Goal: Check status

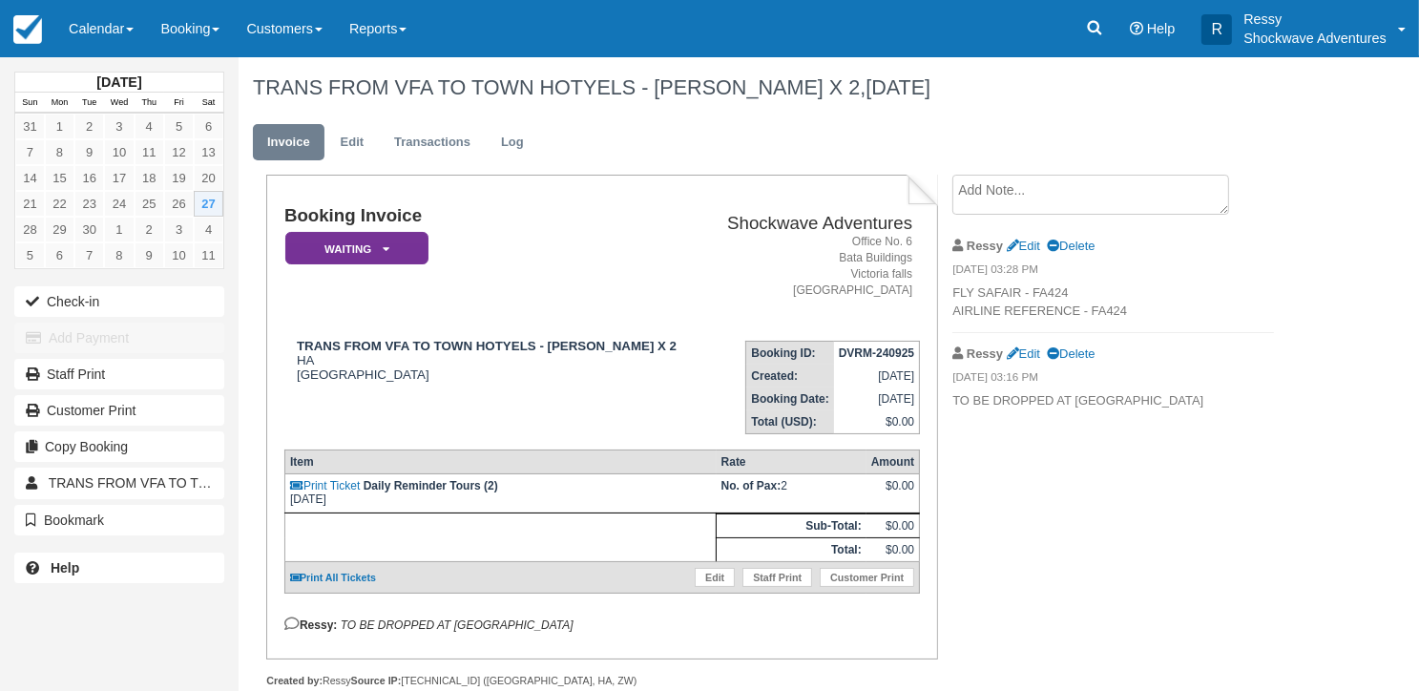
click at [622, 263] on td "Booking Invoice Waiting   Pending Reserved Deposit Paid Cancelled Void NO LONGE…" at bounding box center [494, 265] width 421 height 119
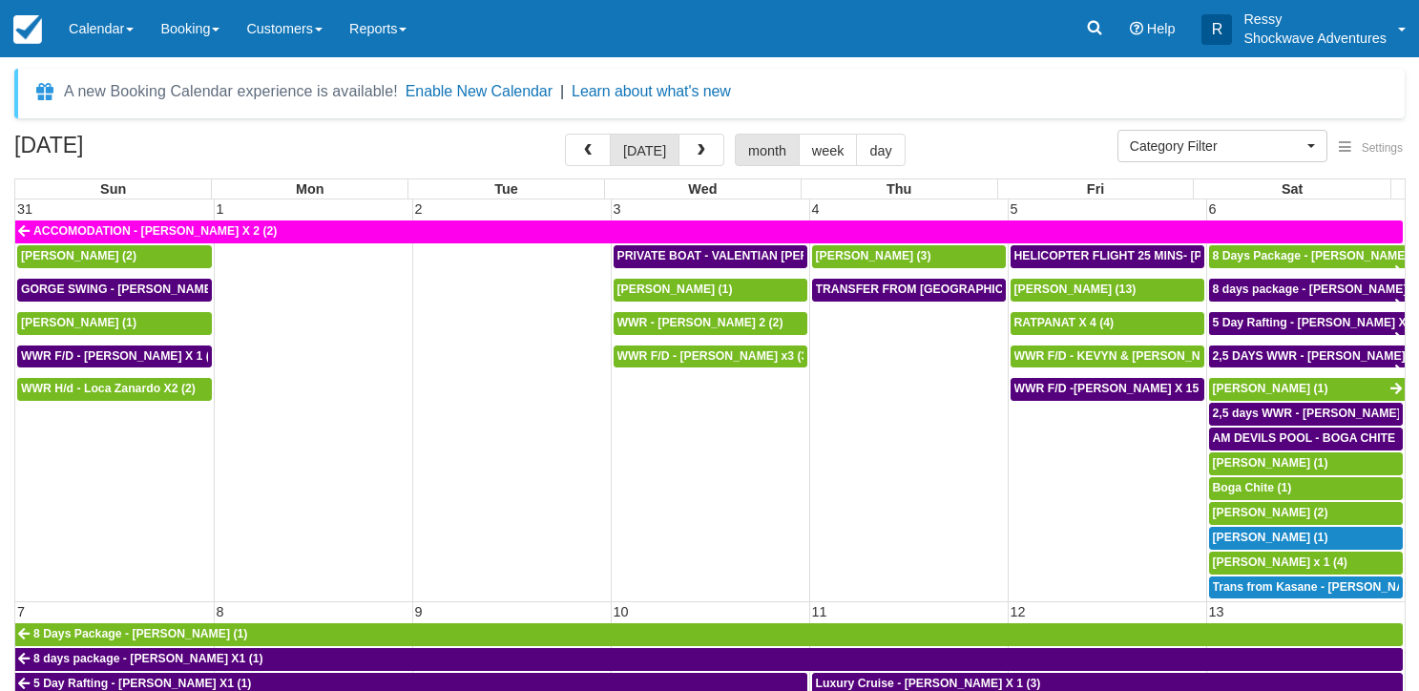
select select
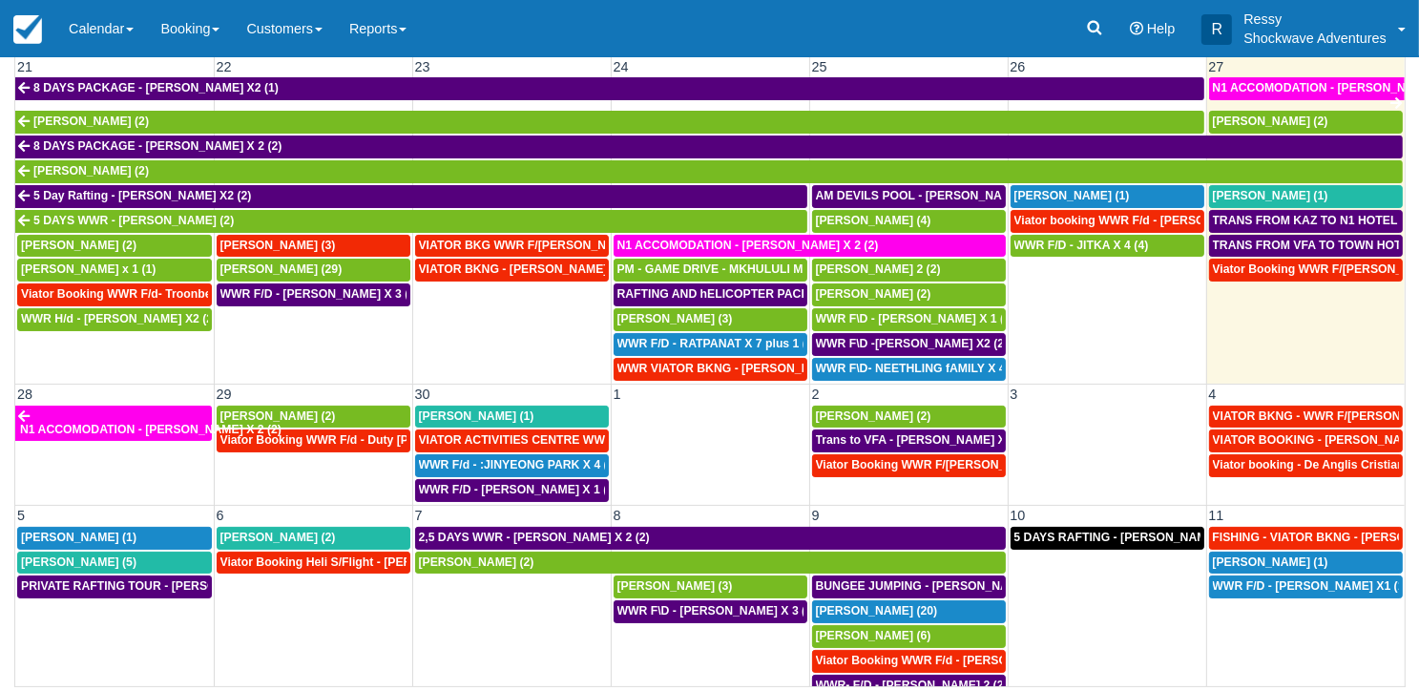
scroll to position [909, 0]
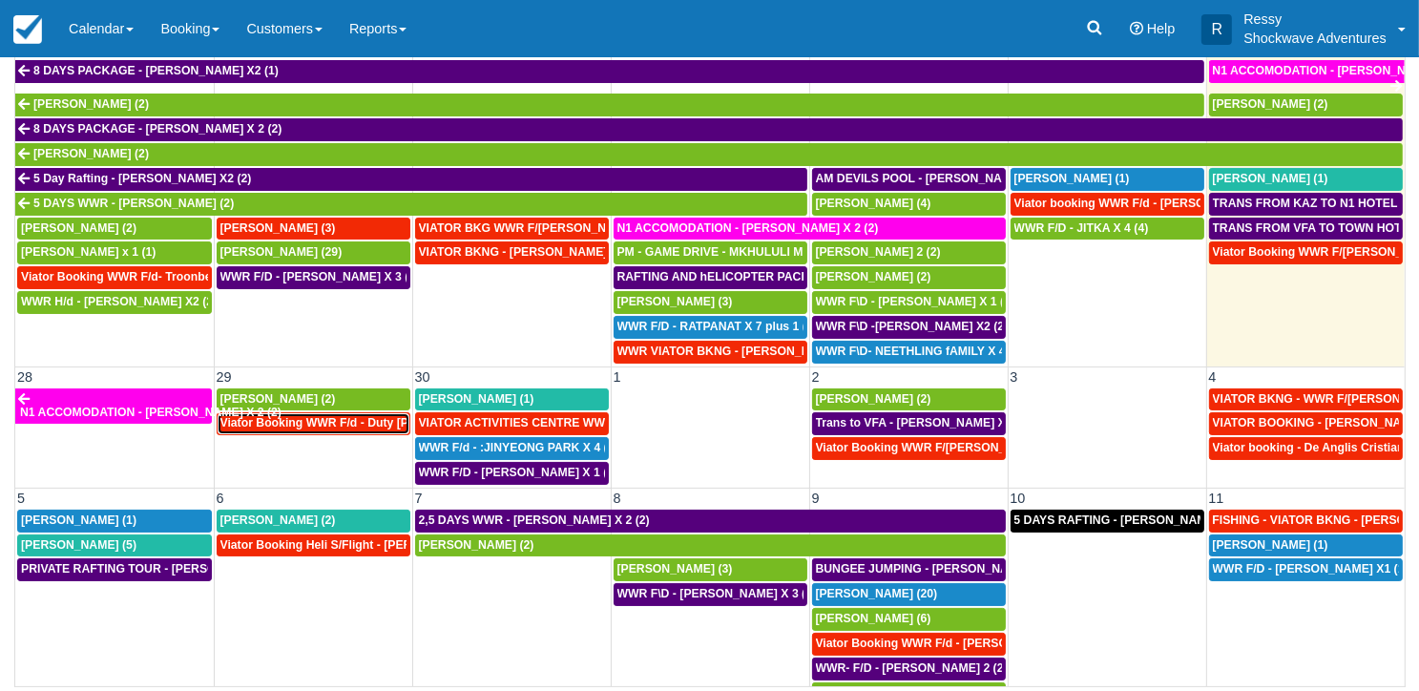
click at [348, 415] on link "Viator Booking WWR F/d - Duty [PERSON_NAME] 2 (2)" at bounding box center [314, 423] width 194 height 23
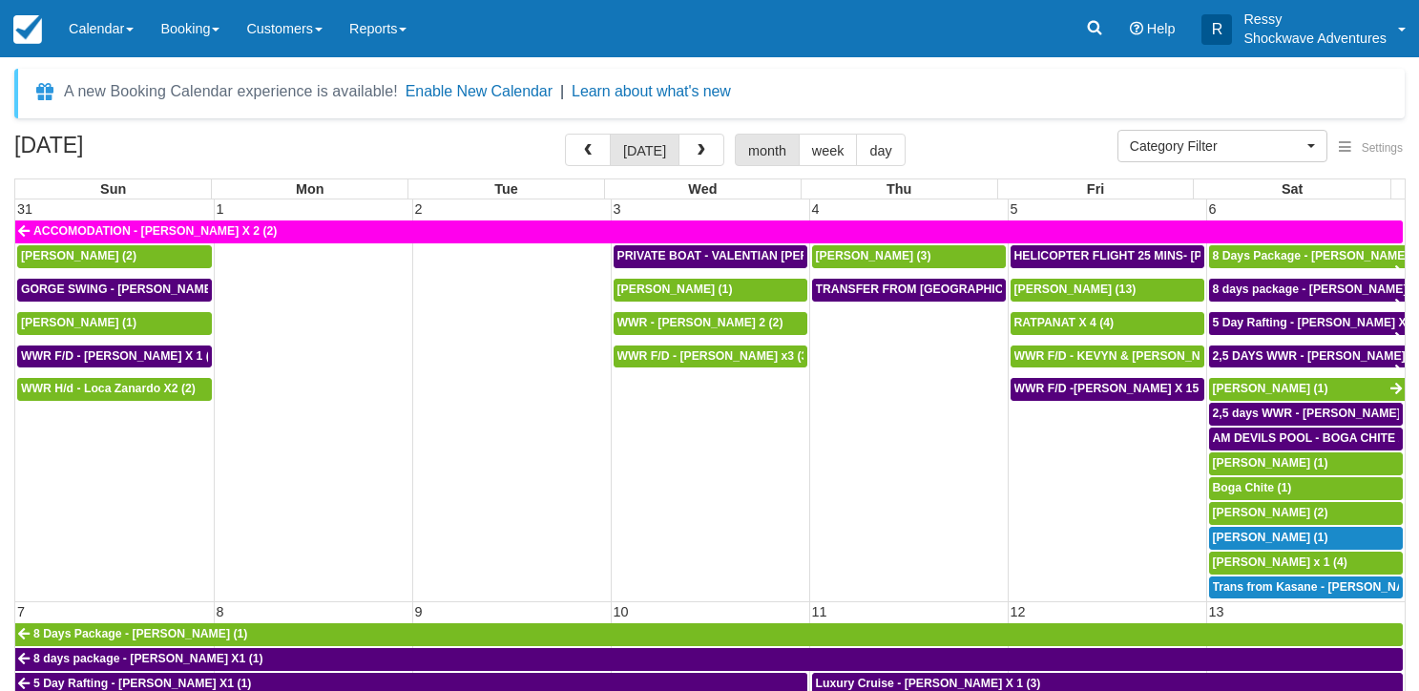
select select
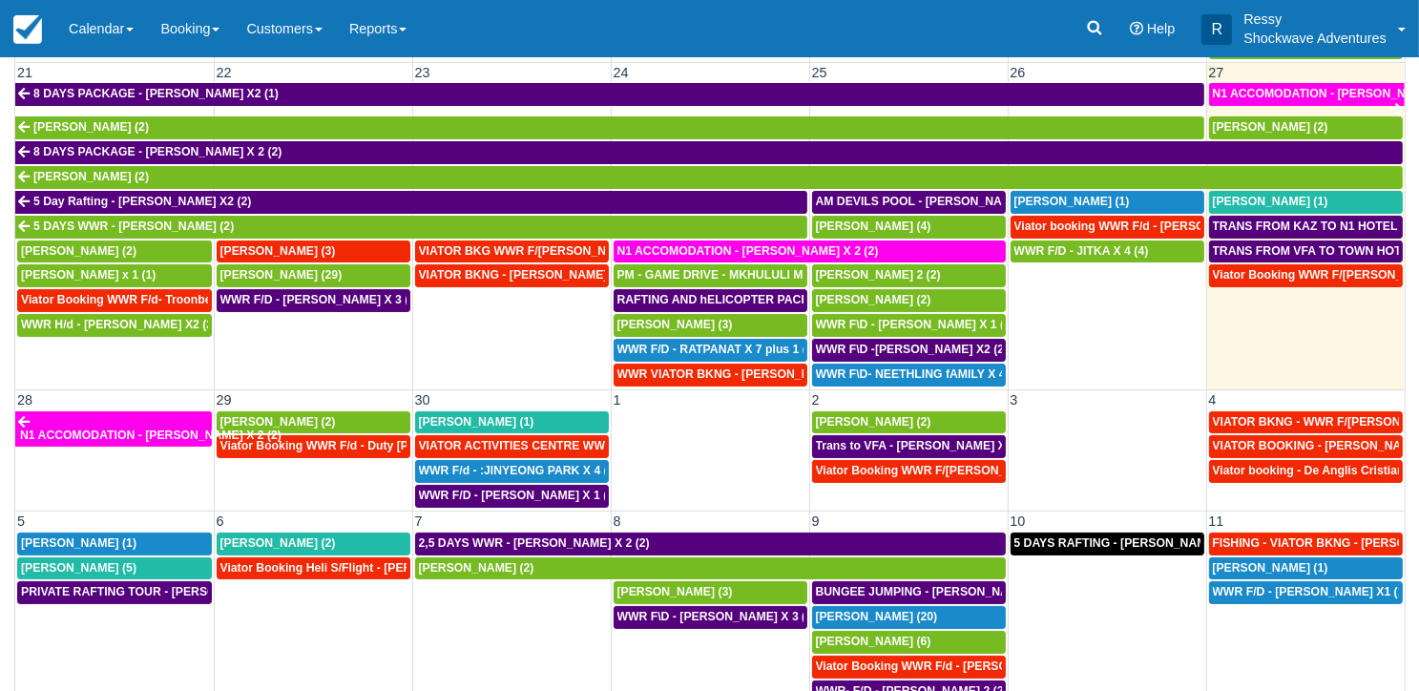
scroll to position [169, 0]
